Goal: Information Seeking & Learning: Understand process/instructions

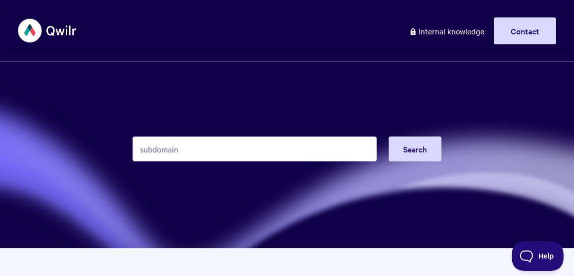
type input "subdomain"
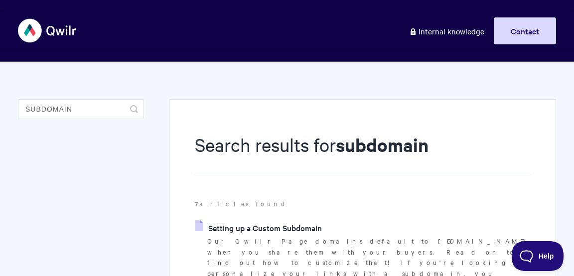
click at [254, 229] on link "Setting up a Custom Subdomain" at bounding box center [258, 227] width 127 height 15
